Goal: Transaction & Acquisition: Purchase product/service

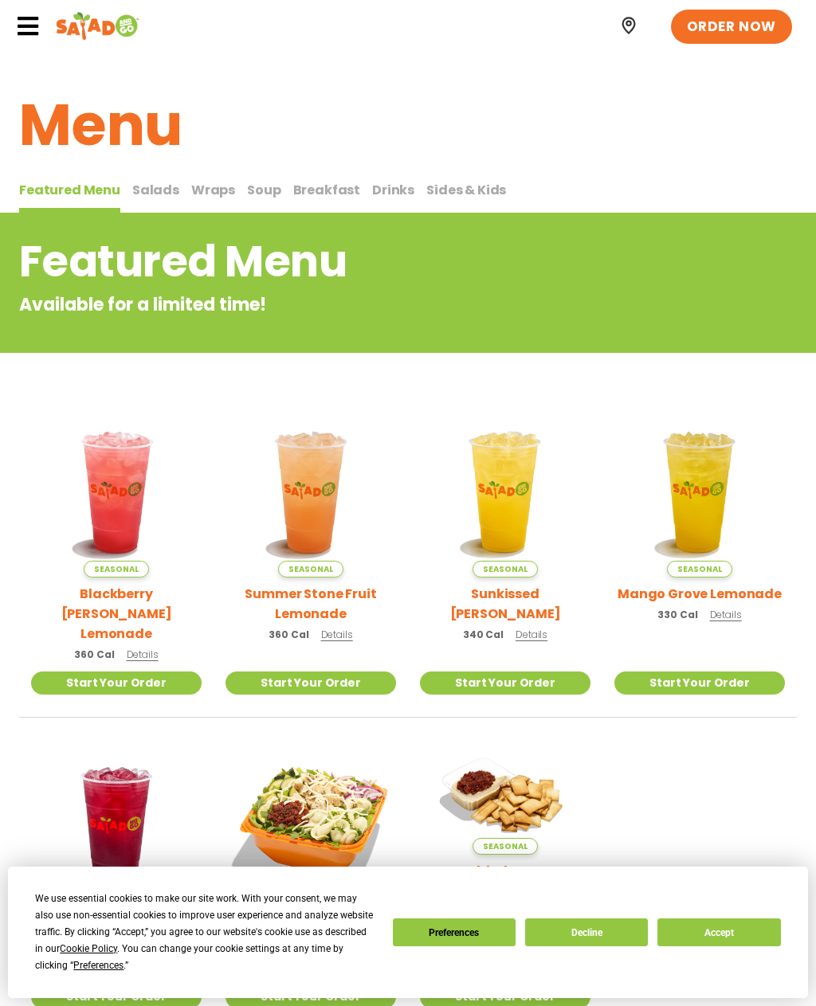
click at [261, 196] on span "Soup" at bounding box center [263, 190] width 33 height 18
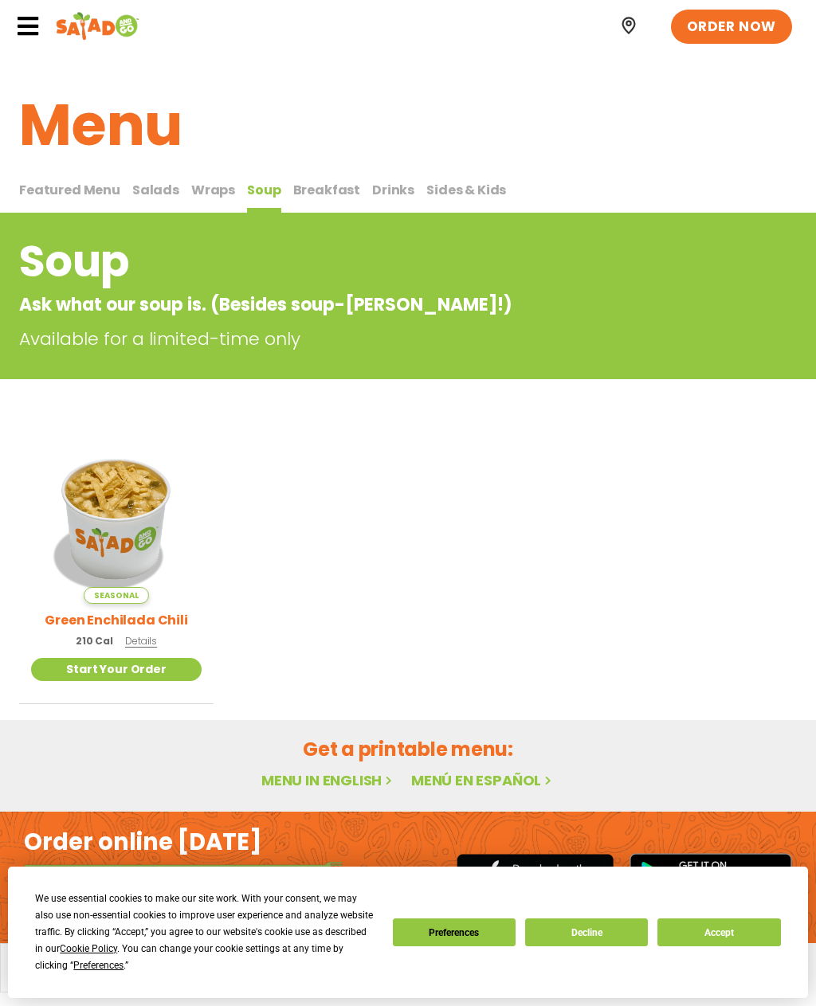
click at [144, 190] on span "Salads" at bounding box center [155, 190] width 47 height 18
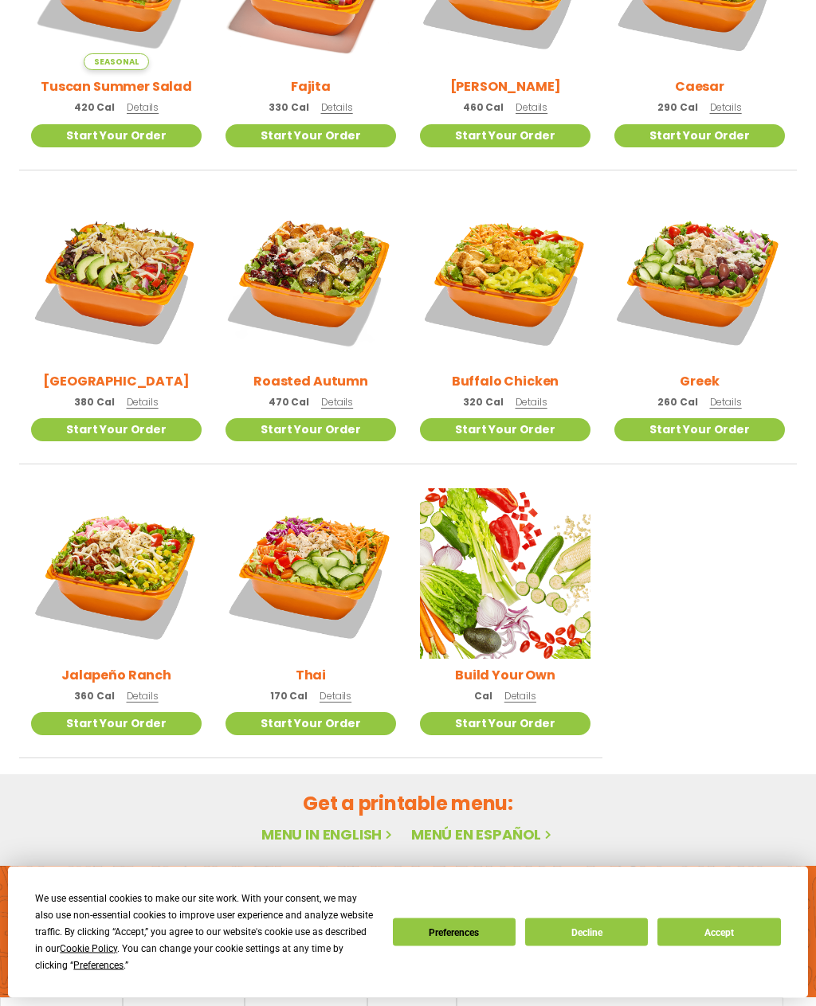
scroll to position [587, 0]
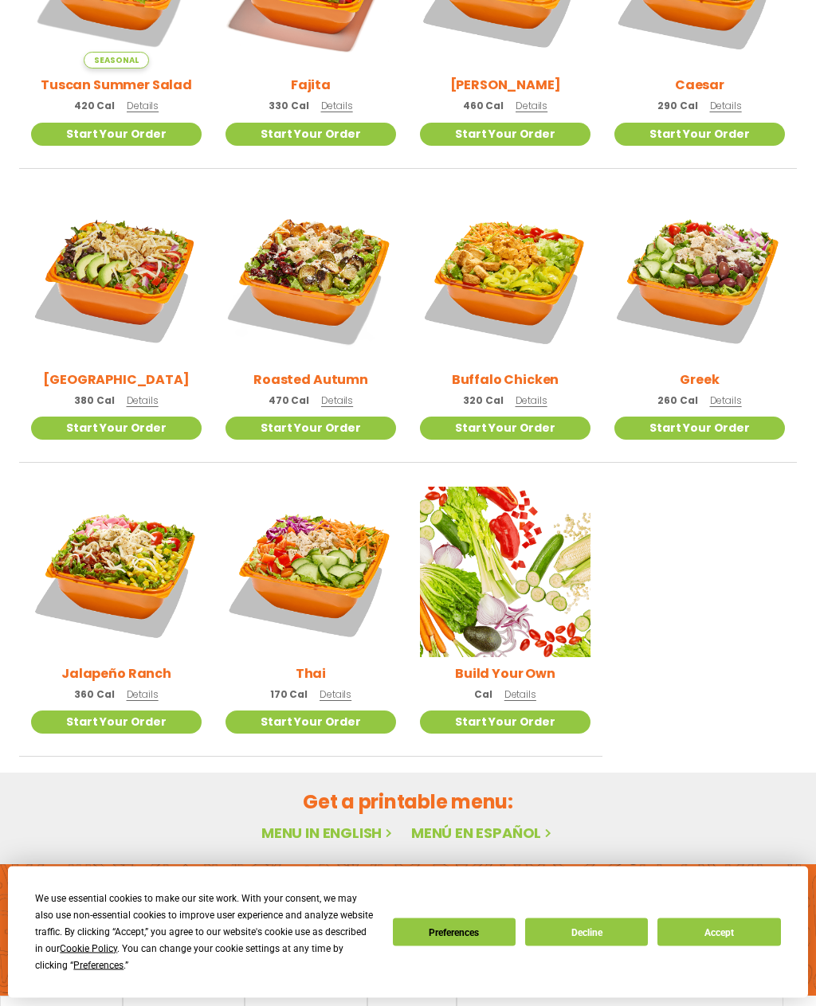
click at [336, 692] on span "Details" at bounding box center [335, 695] width 32 height 14
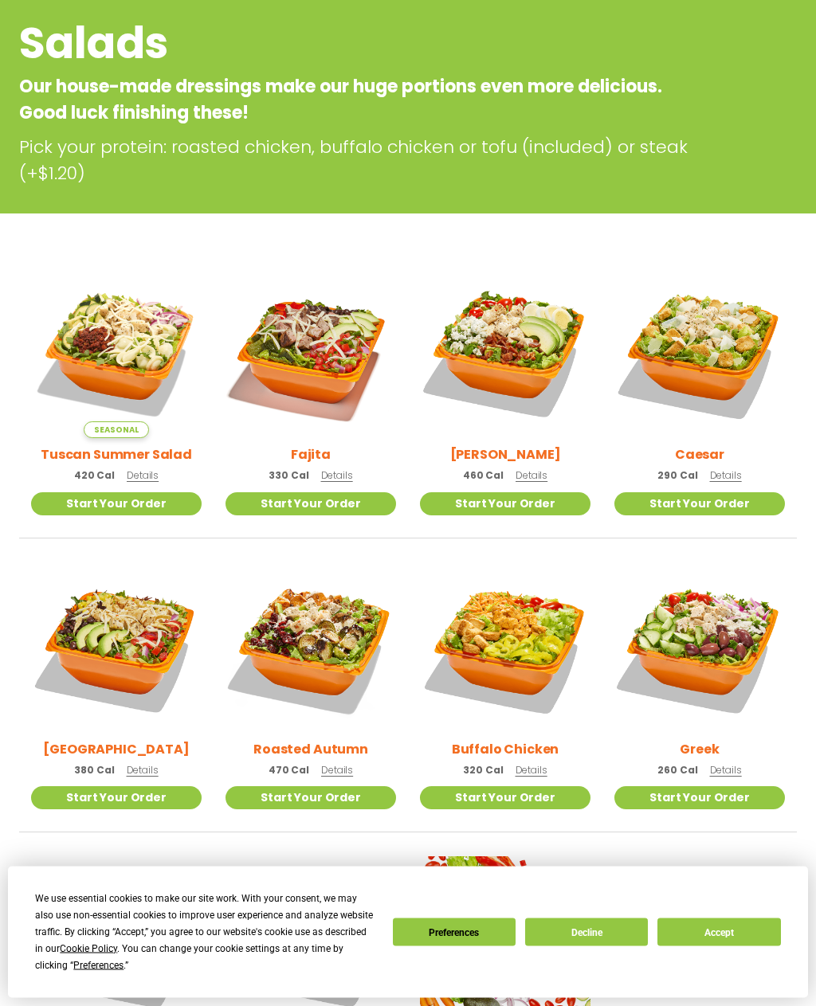
scroll to position [218, 0]
click at [112, 496] on link "Start Your Order" at bounding box center [116, 503] width 171 height 23
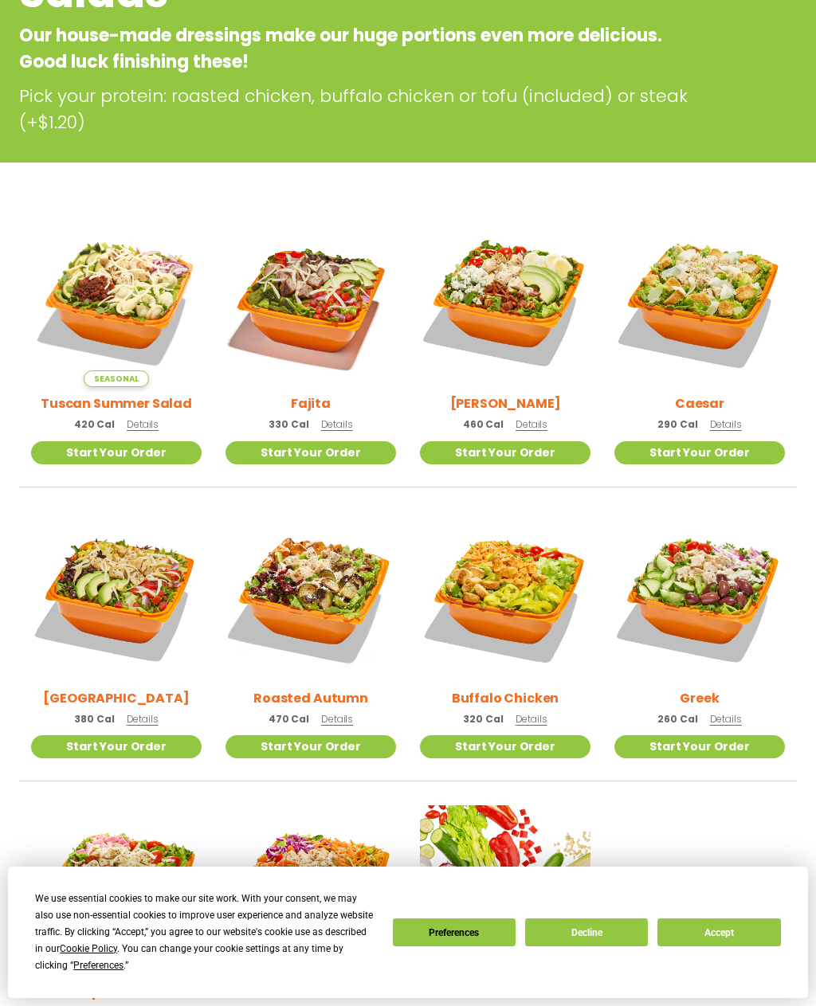
click at [135, 423] on span "Details" at bounding box center [143, 425] width 32 height 14
click at [719, 416] on p "290 Cal Details" at bounding box center [699, 424] width 84 height 17
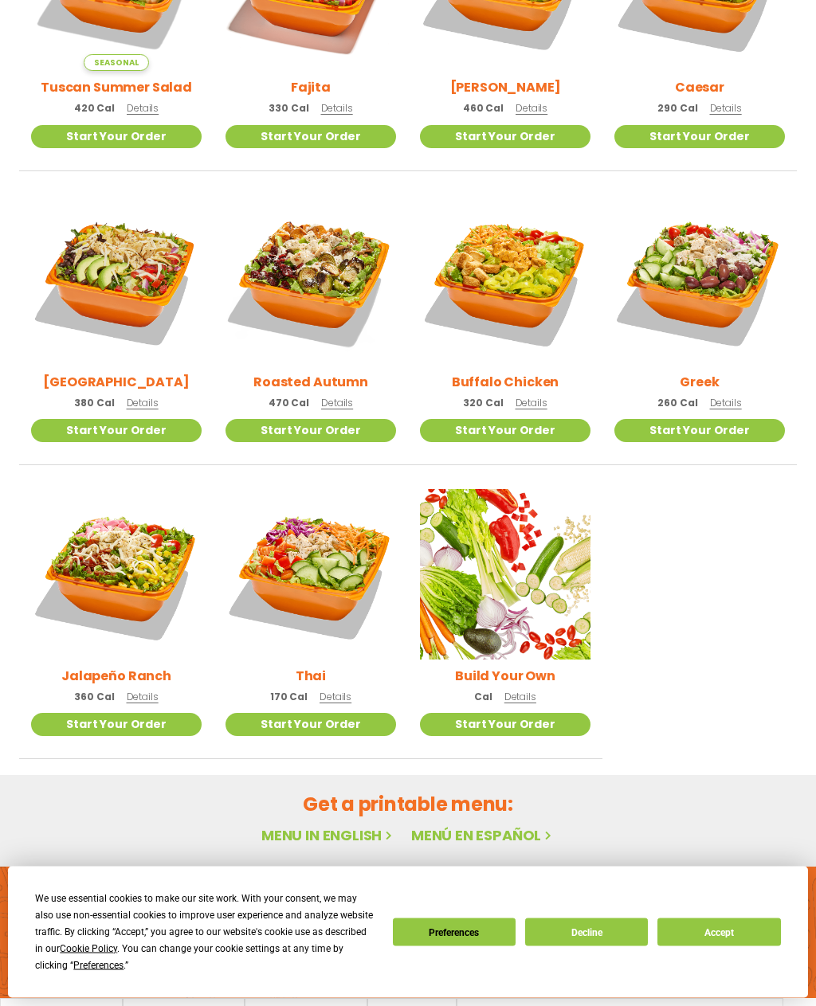
scroll to position [586, 0]
click at [719, 401] on span "Details" at bounding box center [726, 403] width 32 height 14
click at [522, 690] on span "Details" at bounding box center [520, 697] width 32 height 14
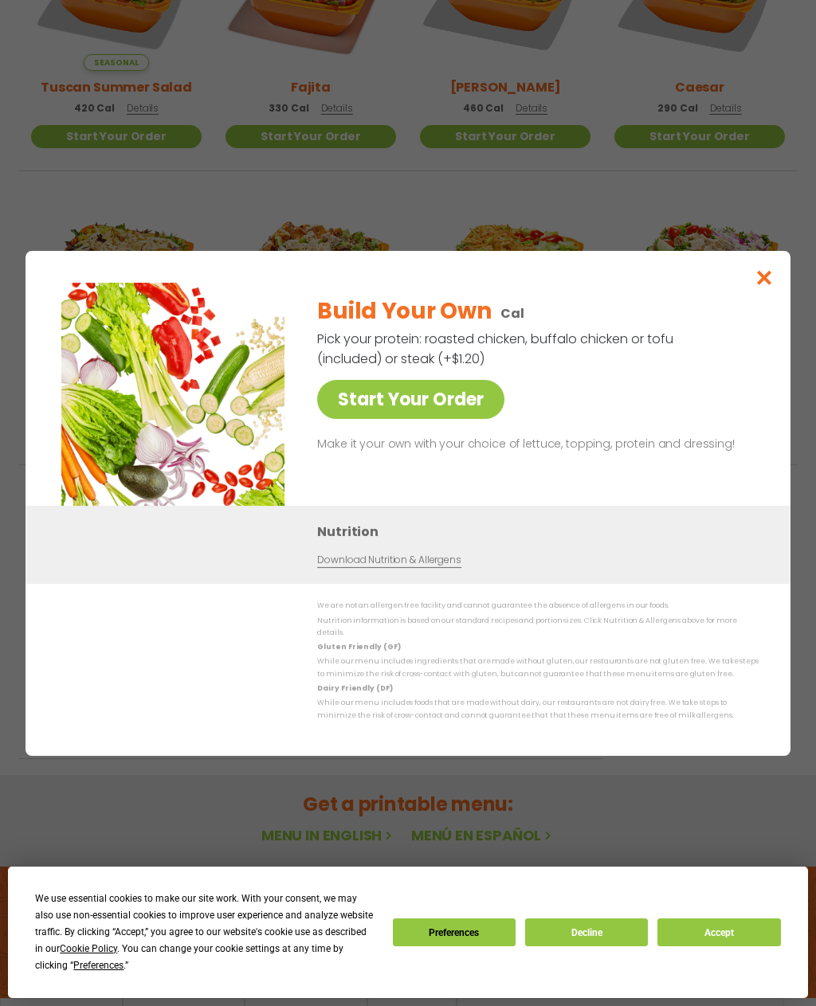
click at [399, 419] on link "Start Your Order" at bounding box center [410, 399] width 187 height 39
